Goal: Check status: Check status

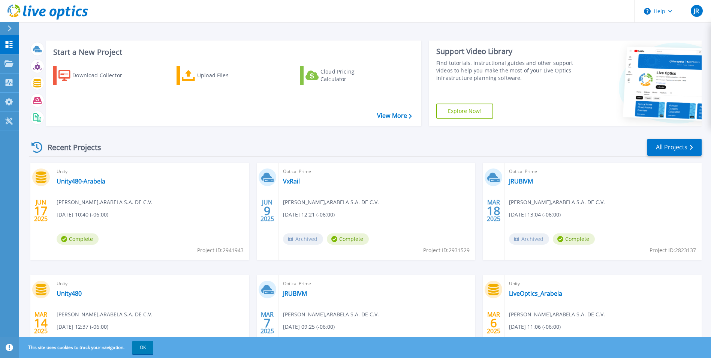
scroll to position [58, 0]
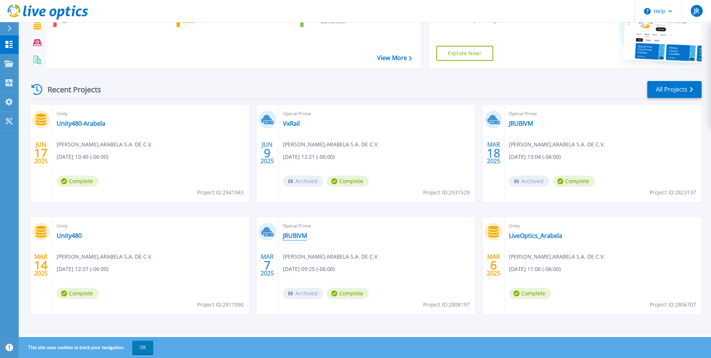
click at [305, 239] on link "JRUBIVM" at bounding box center [295, 236] width 24 height 8
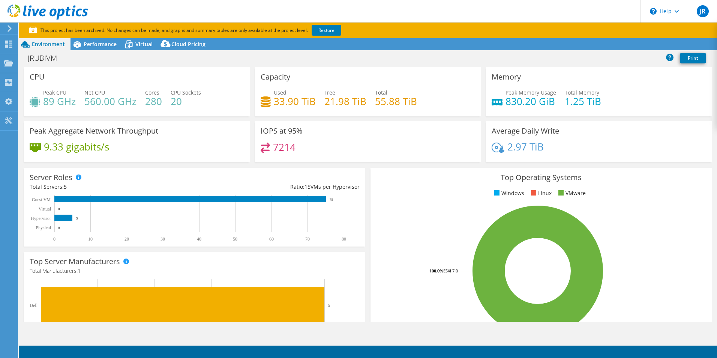
select select "USWest"
select select "USD"
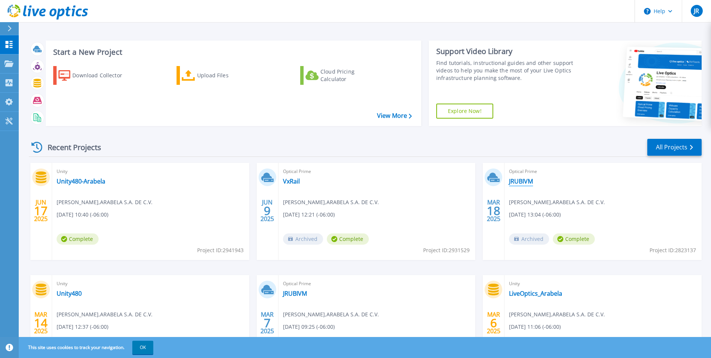
click at [524, 182] on link "JRUBIVM" at bounding box center [521, 181] width 24 height 8
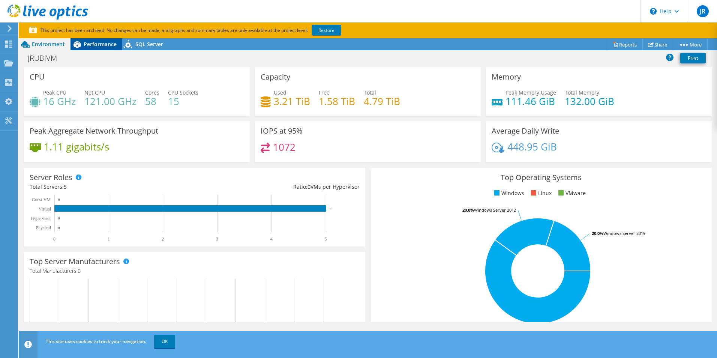
click at [105, 42] on span "Performance" at bounding box center [100, 44] width 33 height 7
